Goal: Transaction & Acquisition: Purchase product/service

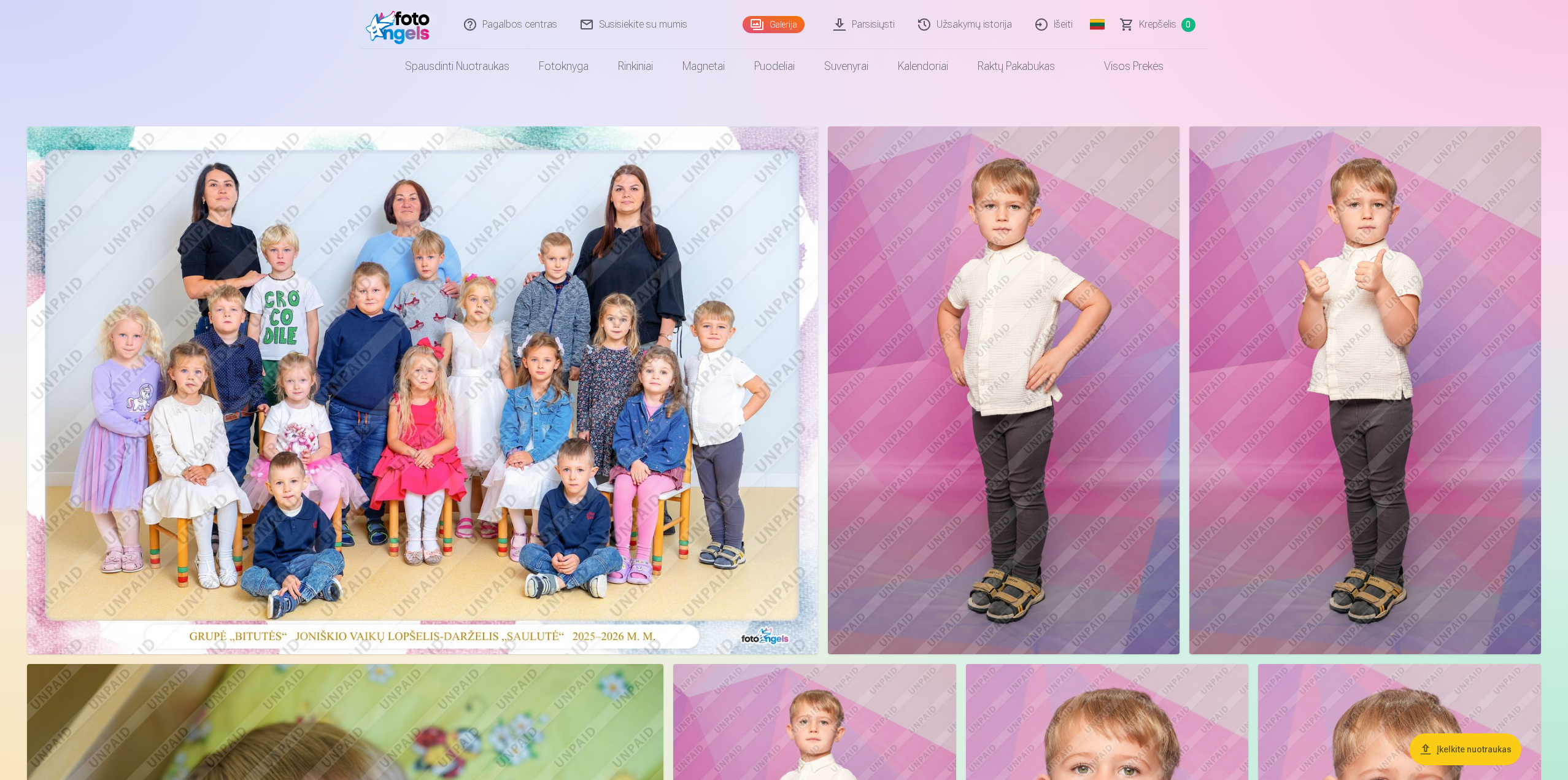
scroll to position [184, 0]
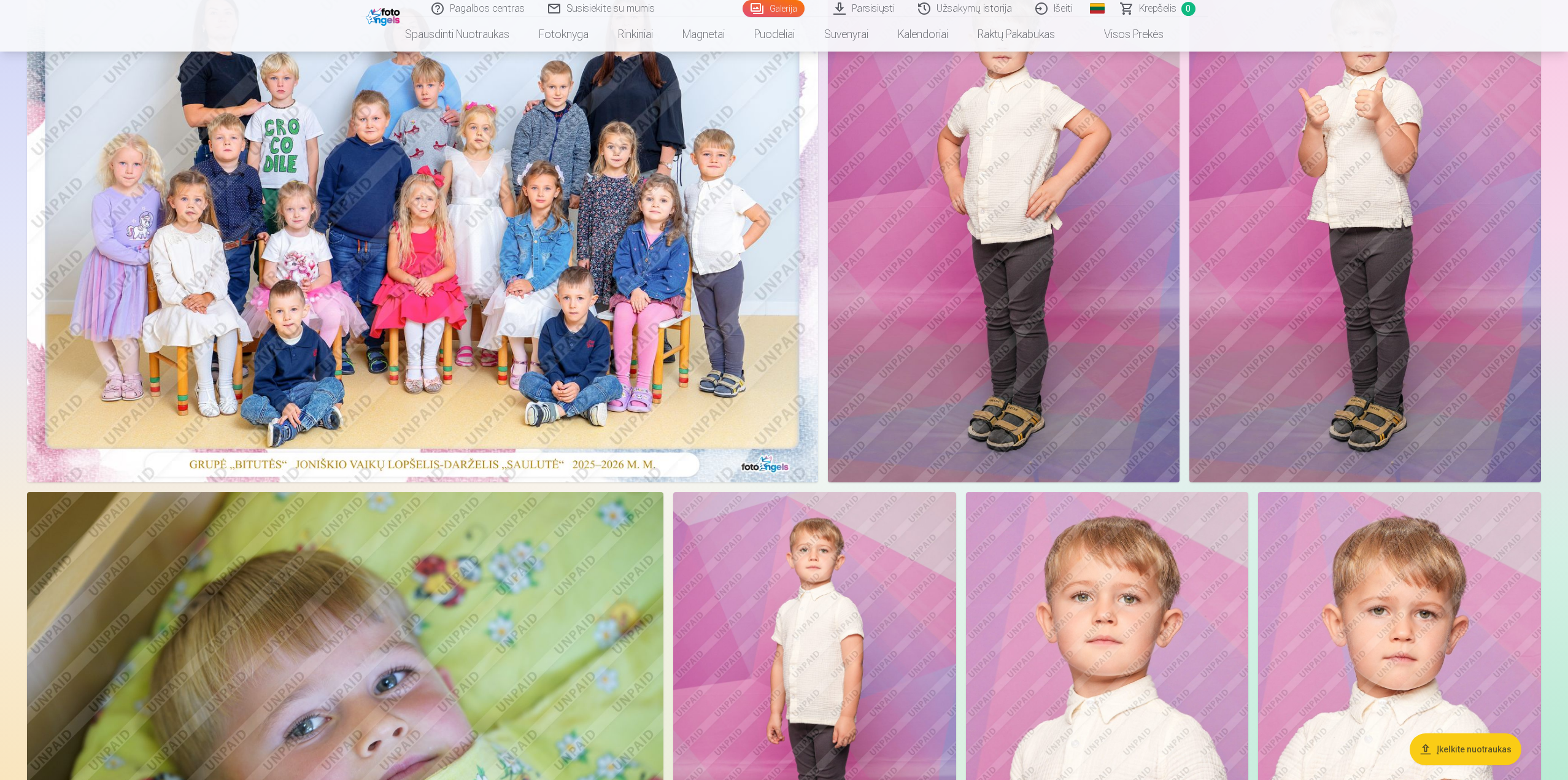
click at [638, 262] on img at bounding box center [422, 218] width 791 height 528
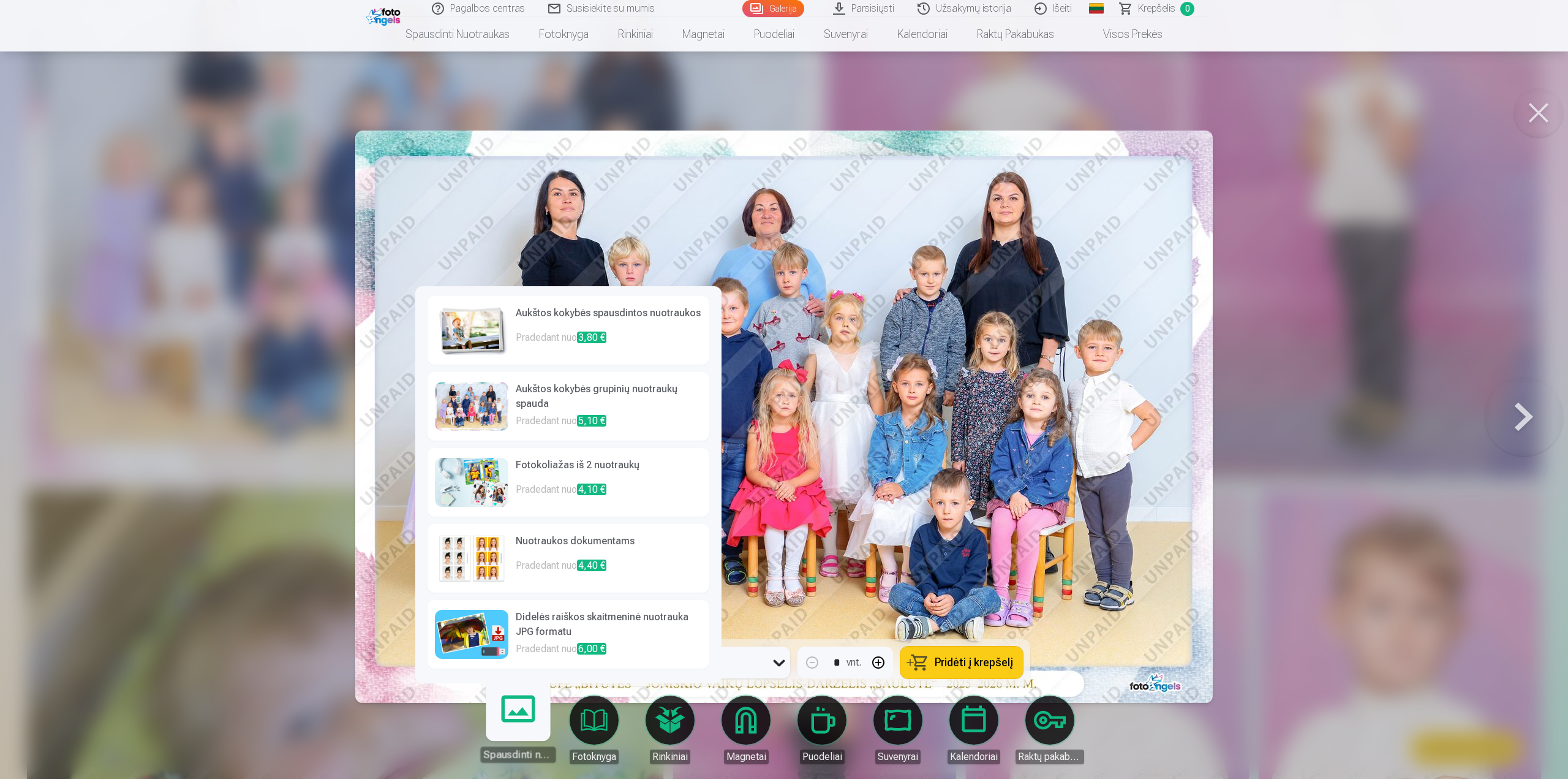
click at [487, 332] on img at bounding box center [471, 330] width 74 height 49
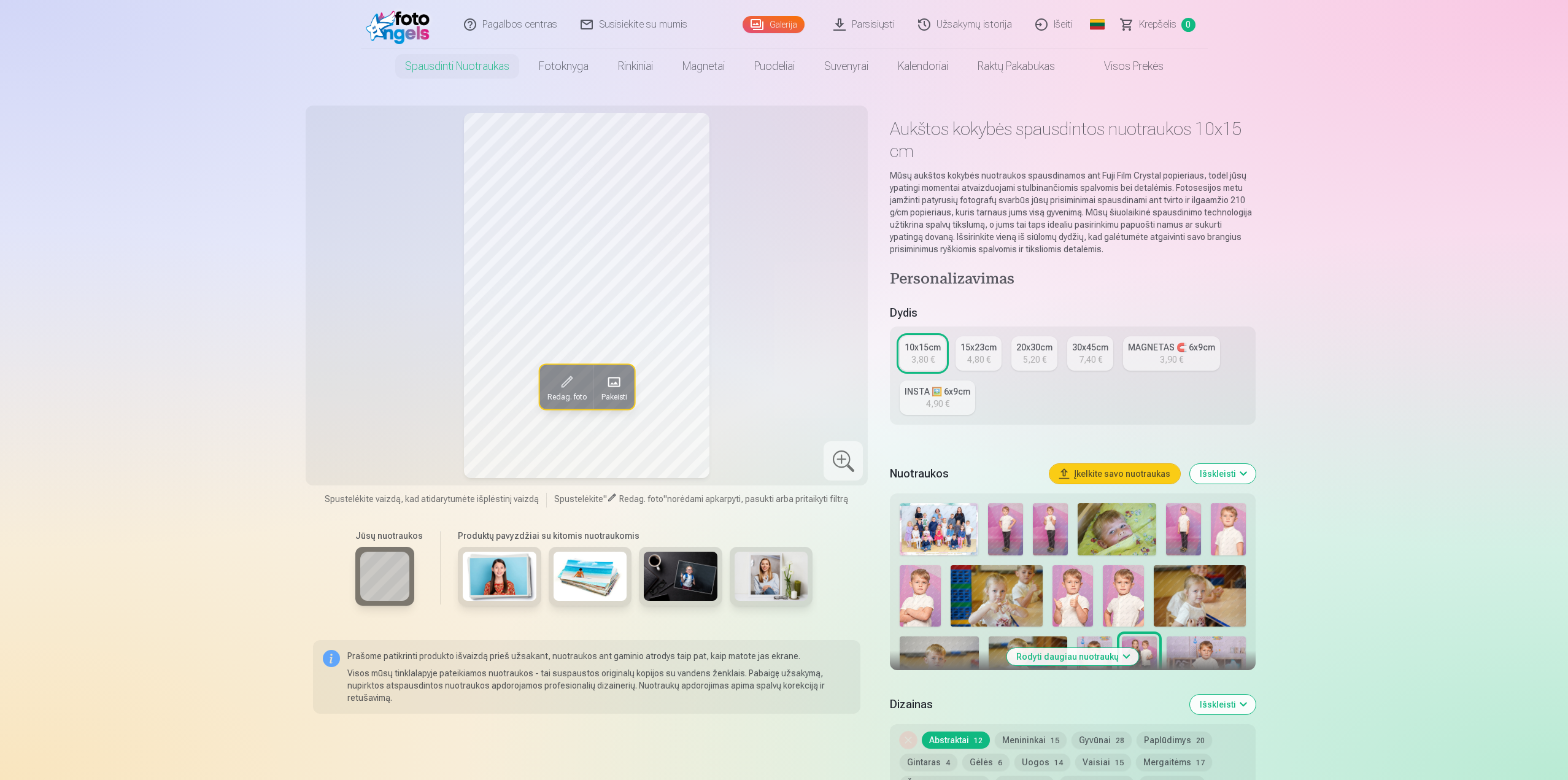
click at [967, 405] on link "INSTA 🖼️ 6x9cm 4,90 €" at bounding box center [937, 397] width 75 height 34
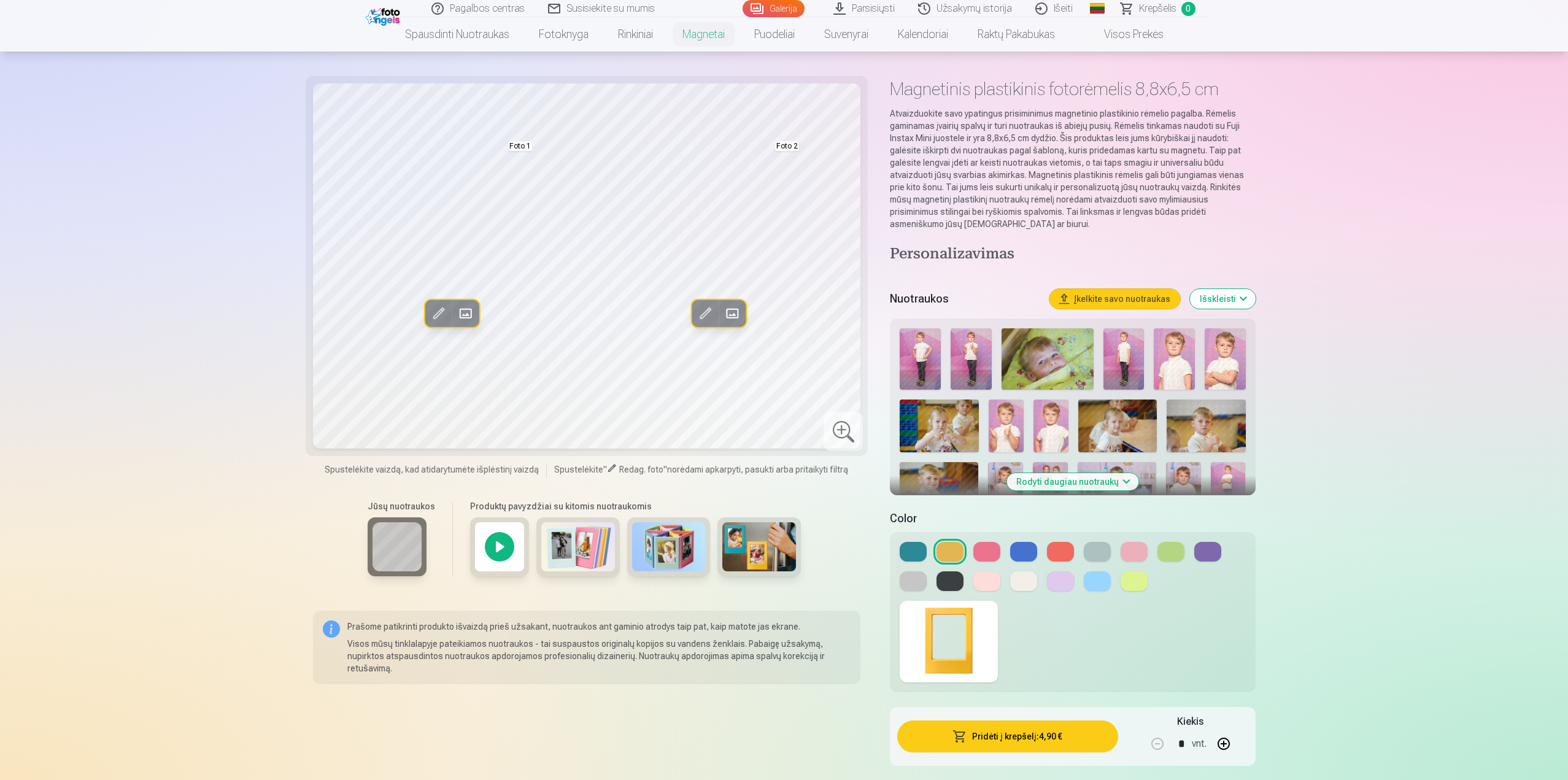
scroll to position [61, 0]
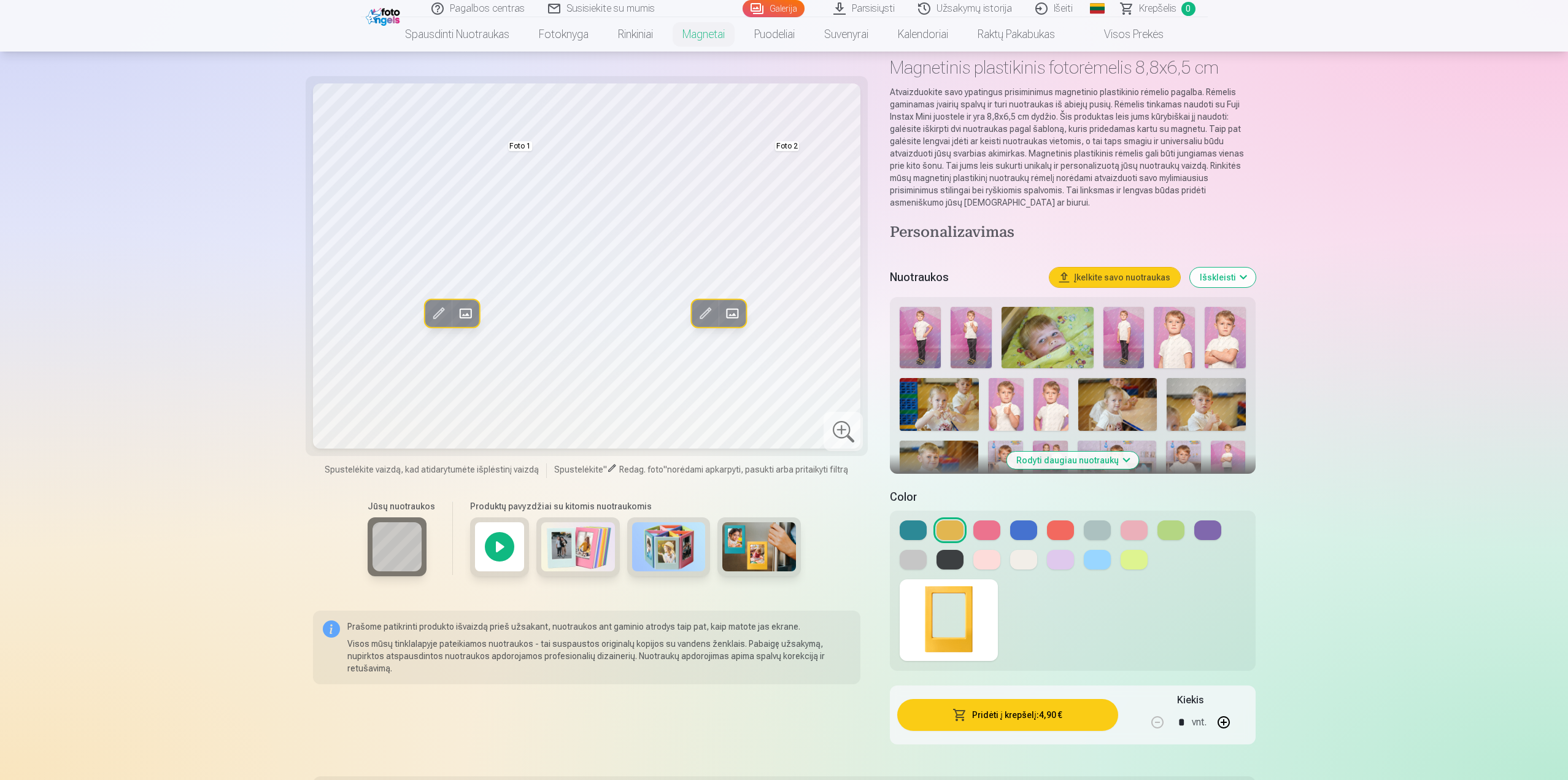
click at [1050, 462] on button "Rodyti daugiau nuotraukų" at bounding box center [1072, 460] width 132 height 17
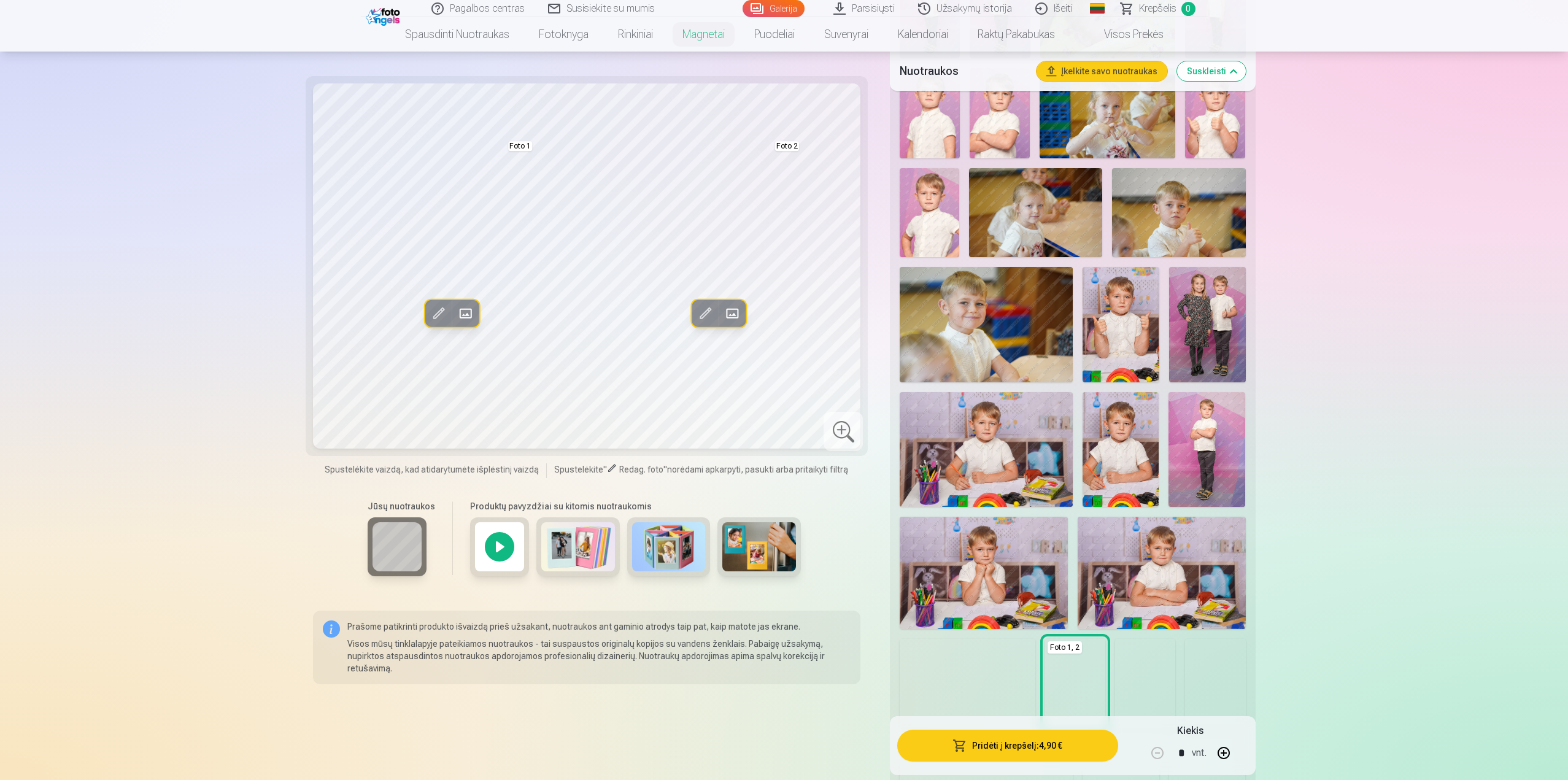
scroll to position [430, 0]
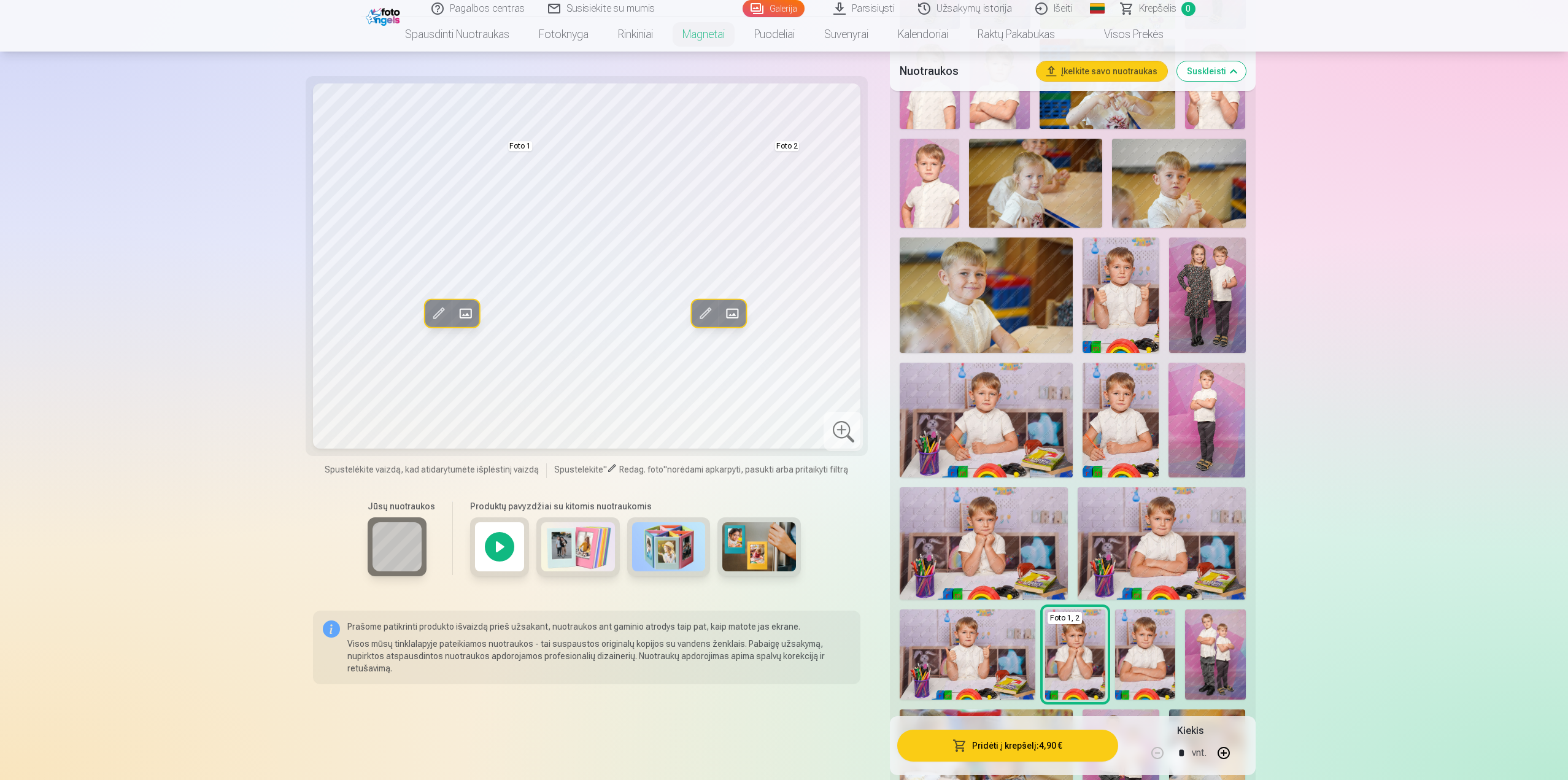
click at [1006, 433] on img at bounding box center [986, 420] width 173 height 115
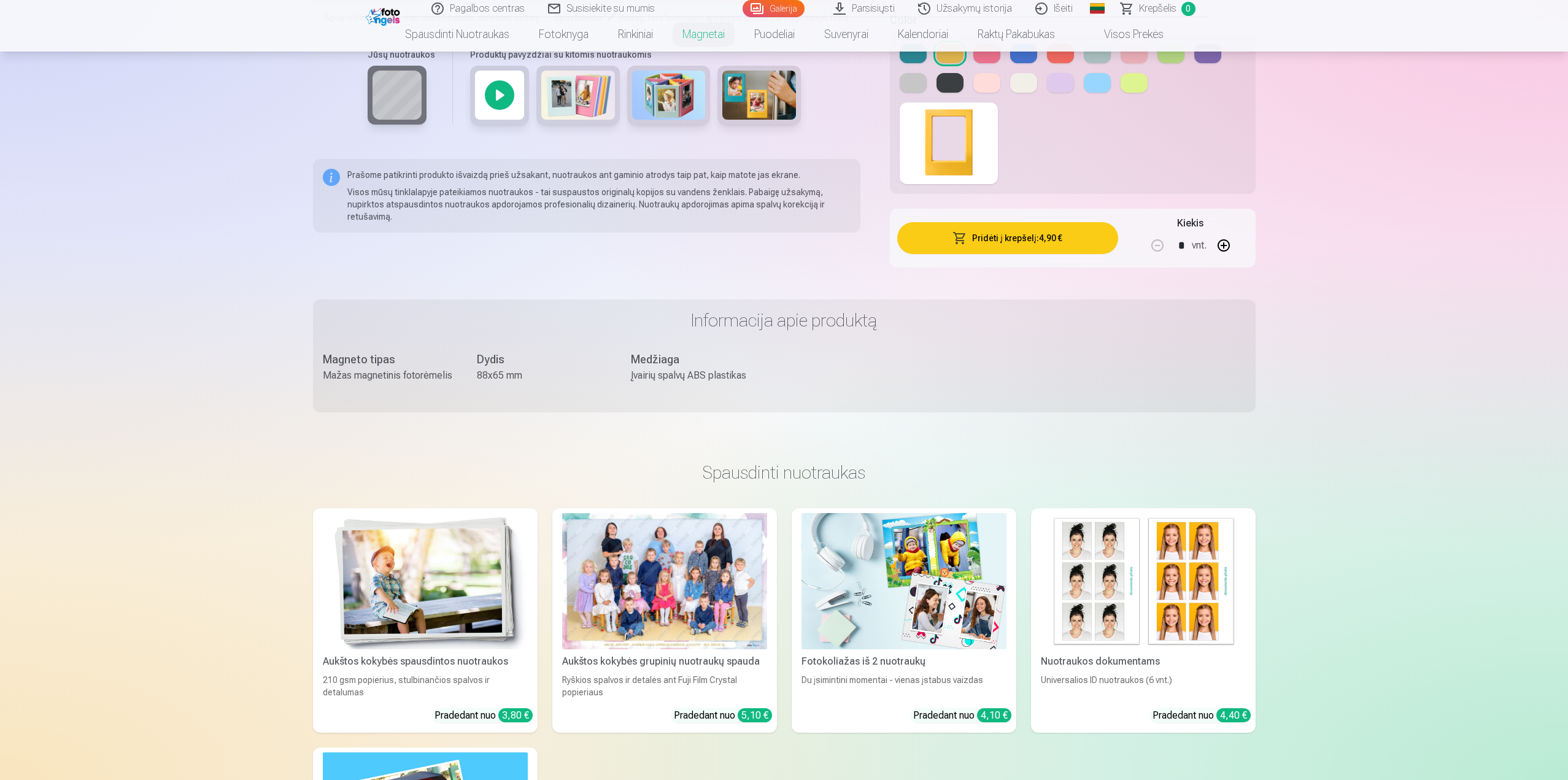
scroll to position [1595, 0]
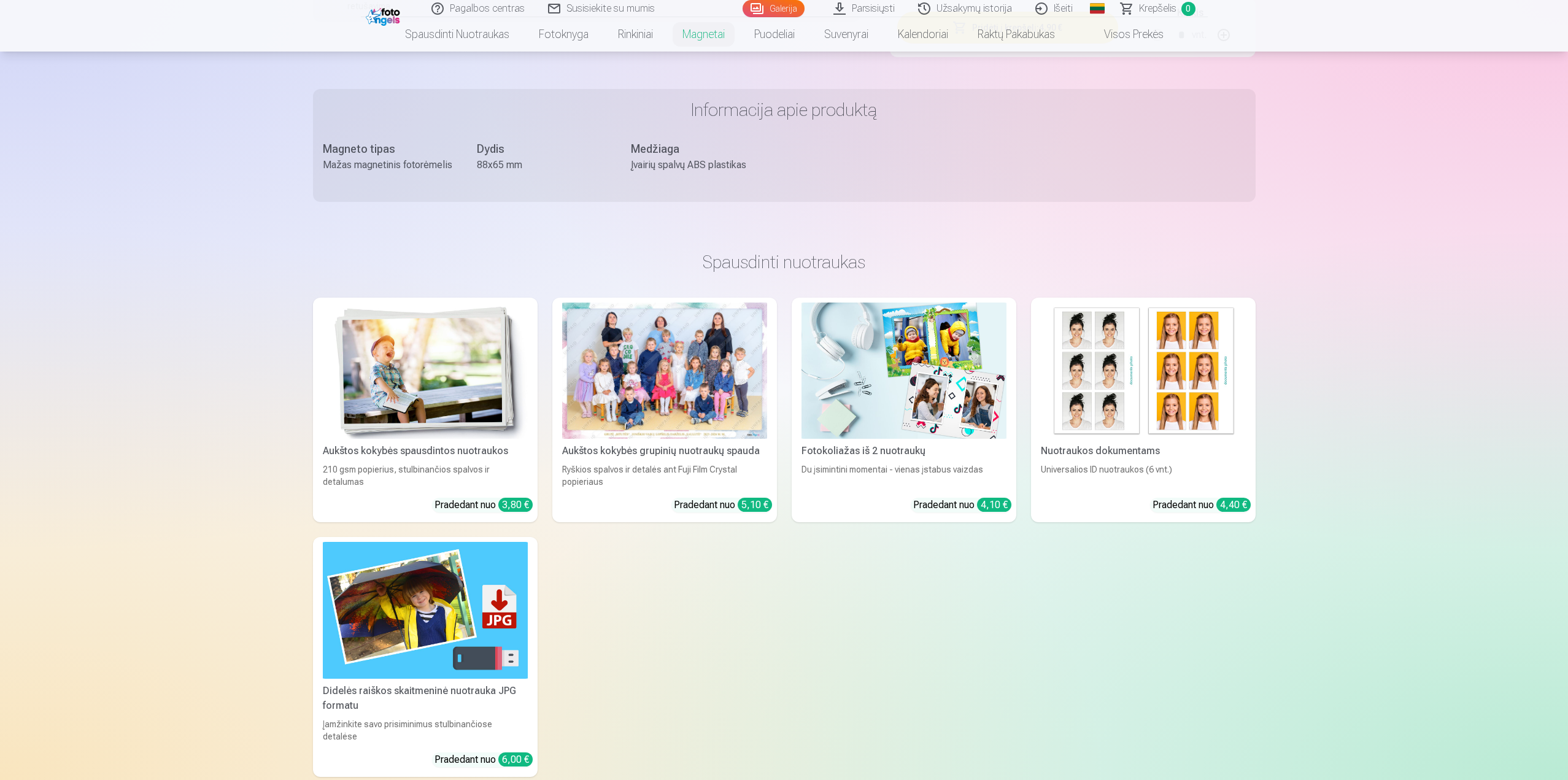
click at [682, 362] on div at bounding box center [665, 370] width 205 height 137
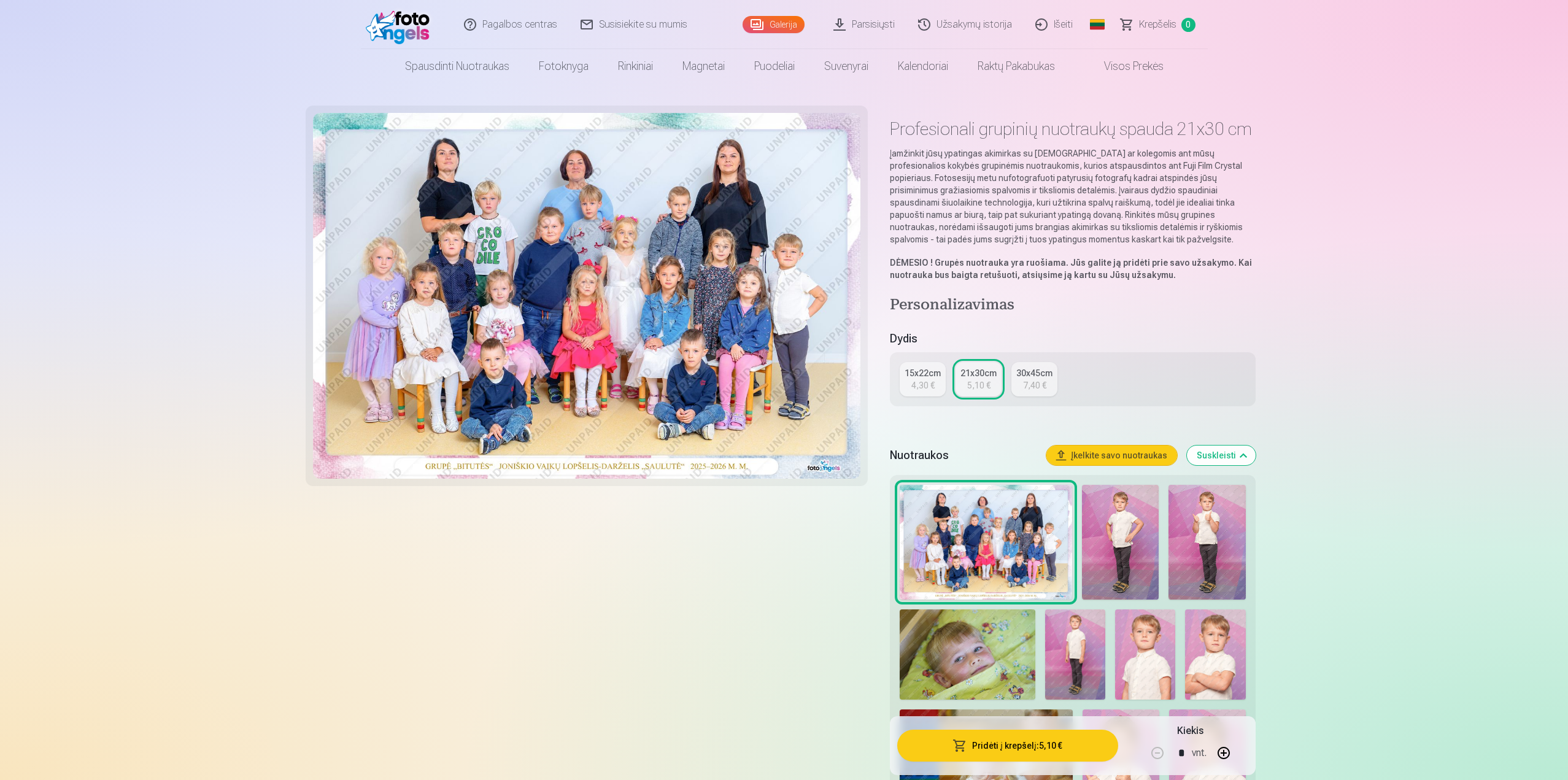
click at [915, 389] on div "4,30 €" at bounding box center [923, 385] width 23 height 12
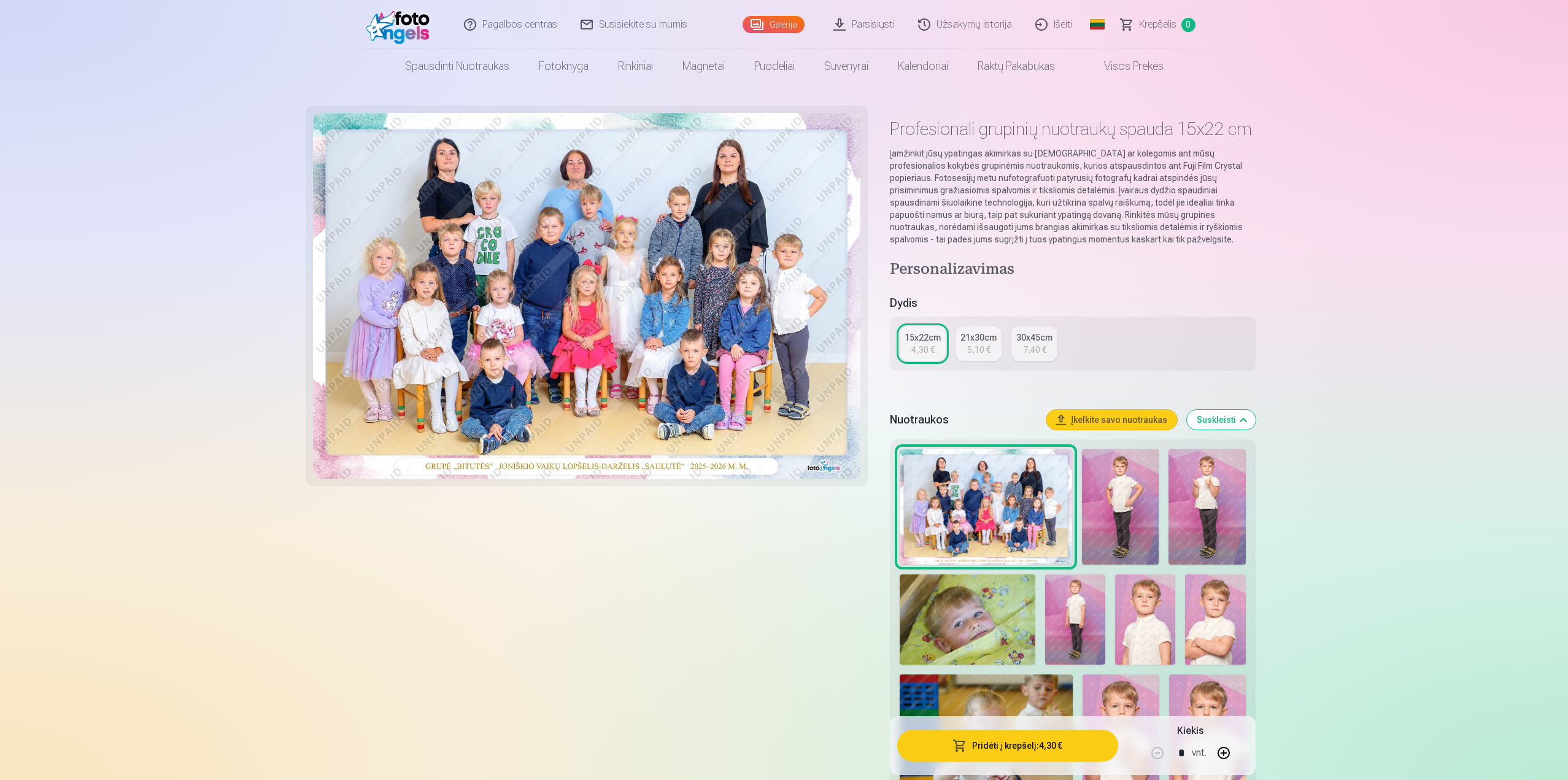
click at [964, 346] on link "21x30cm 5,10 €" at bounding box center [979, 343] width 46 height 34
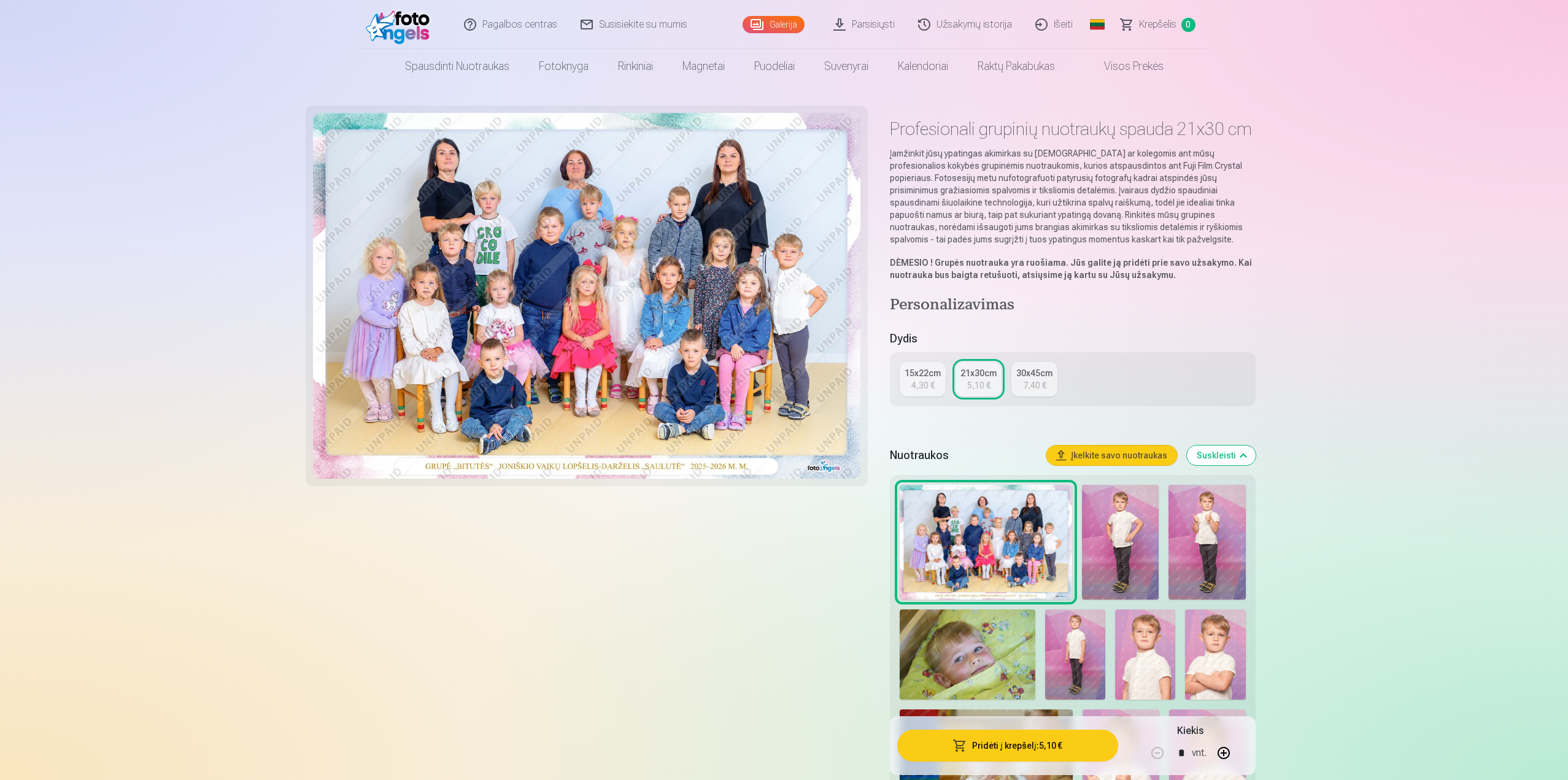
click at [916, 370] on div "15x22cm" at bounding box center [922, 372] width 36 height 12
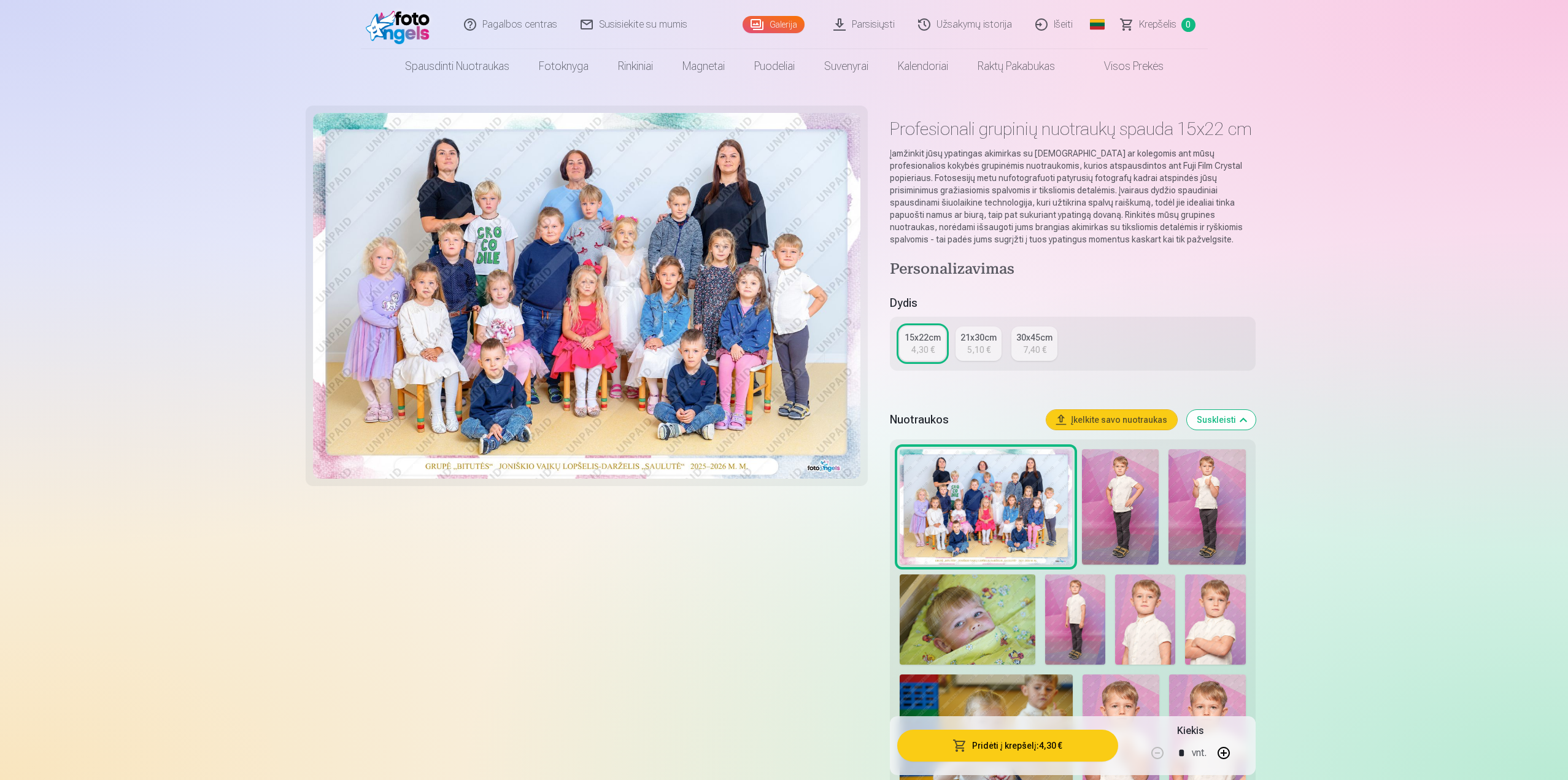
click at [1031, 747] on button "Pridėti į krepšelį : 4,30 €" at bounding box center [1007, 746] width 220 height 32
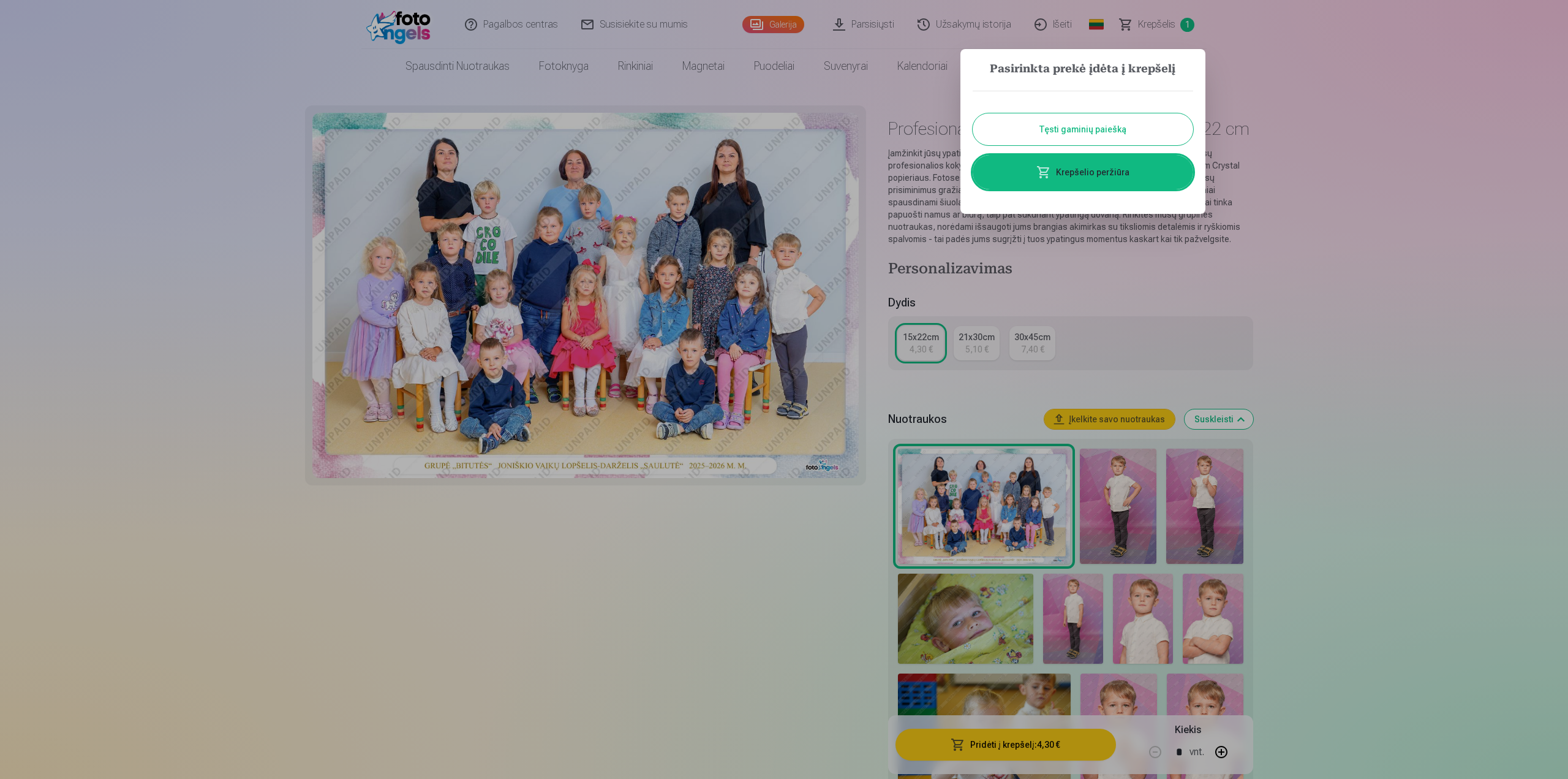
click at [1079, 135] on button "Tęsti gaminių paiešką" at bounding box center [1083, 129] width 221 height 32
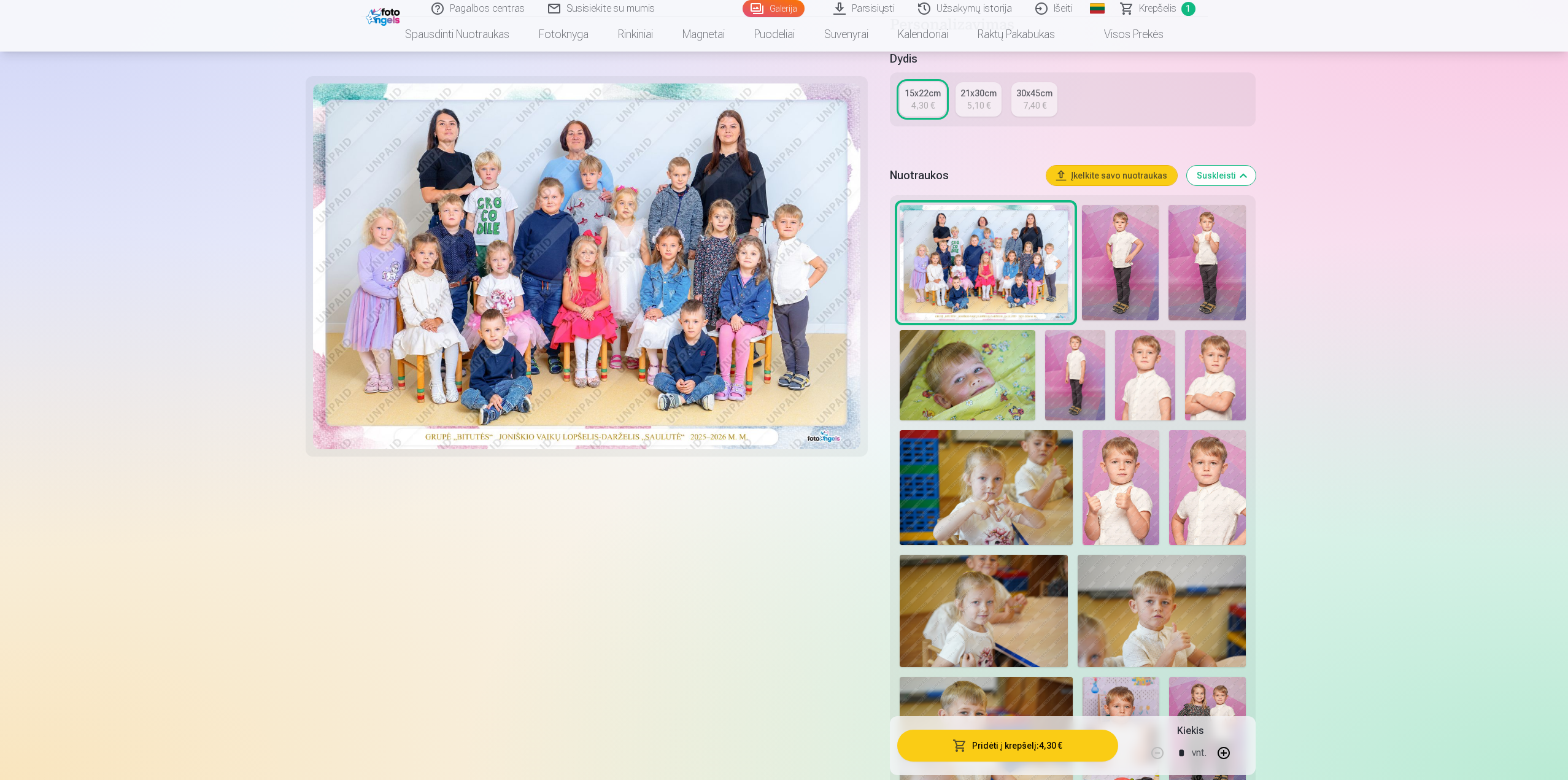
scroll to position [245, 0]
click at [1143, 532] on img at bounding box center [1121, 486] width 77 height 115
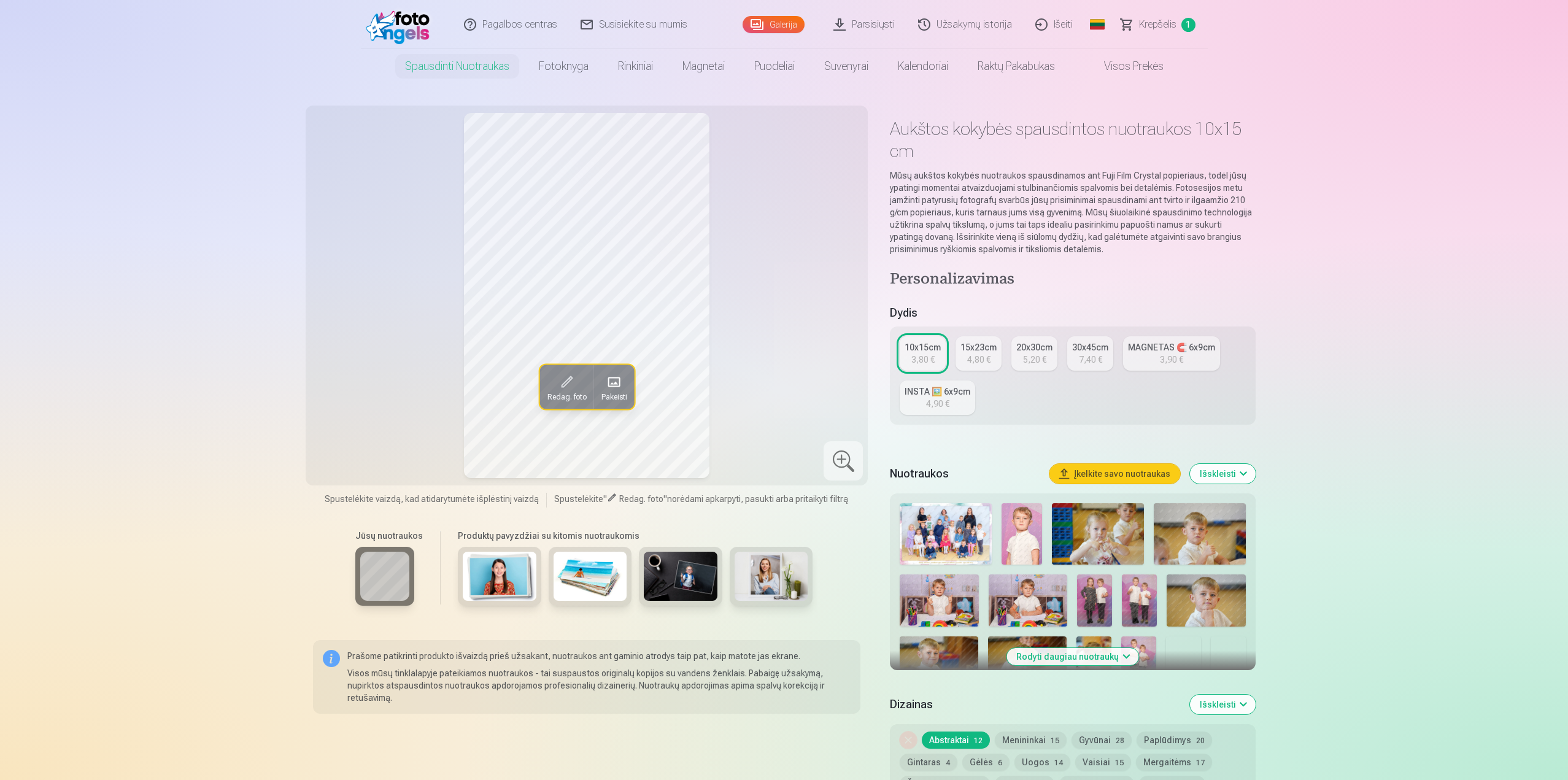
click at [1087, 661] on button "Rodyti daugiau nuotraukų" at bounding box center [1072, 656] width 132 height 17
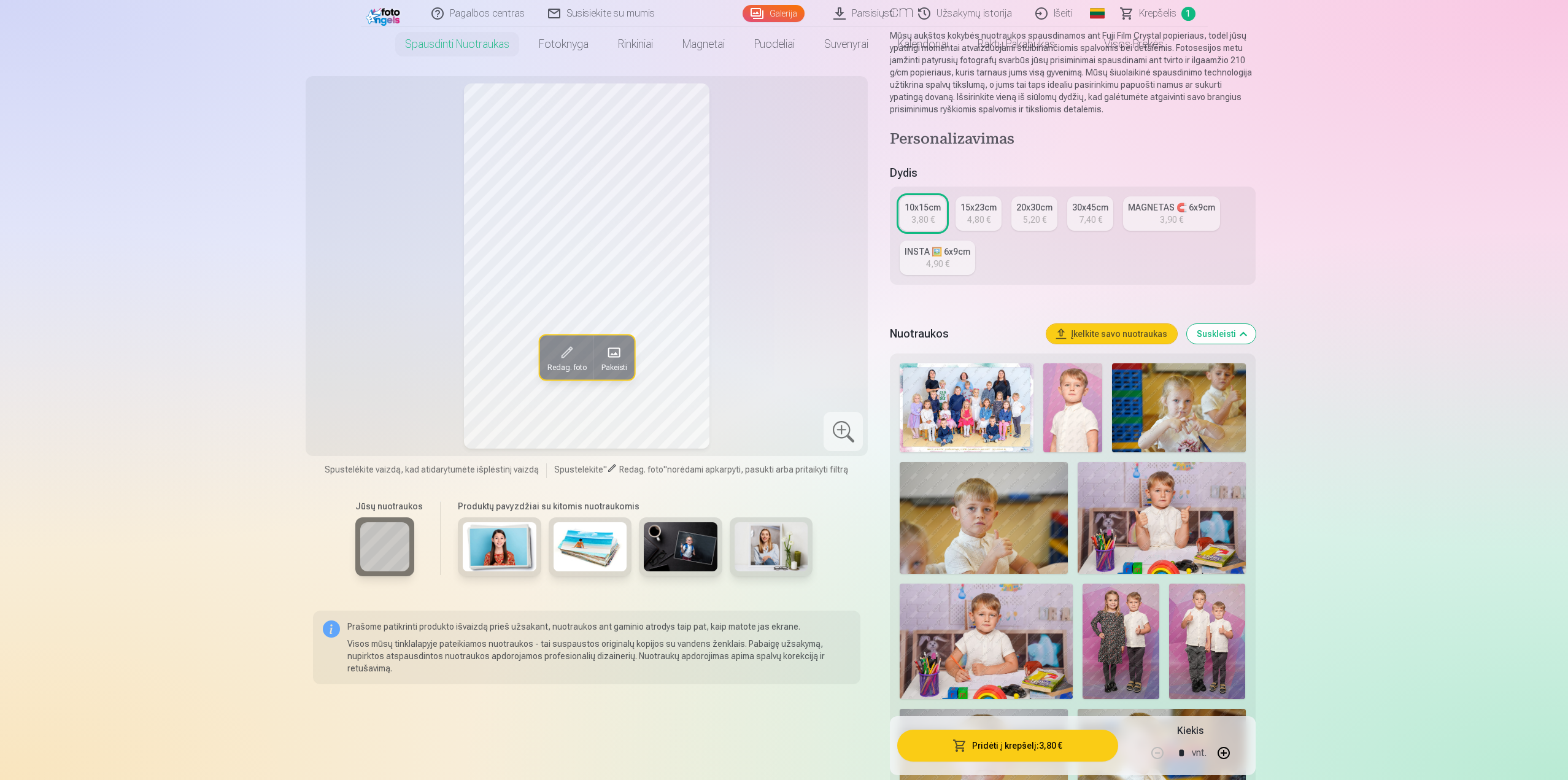
scroll to position [184, 0]
